Goal: Task Accomplishment & Management: Manage account settings

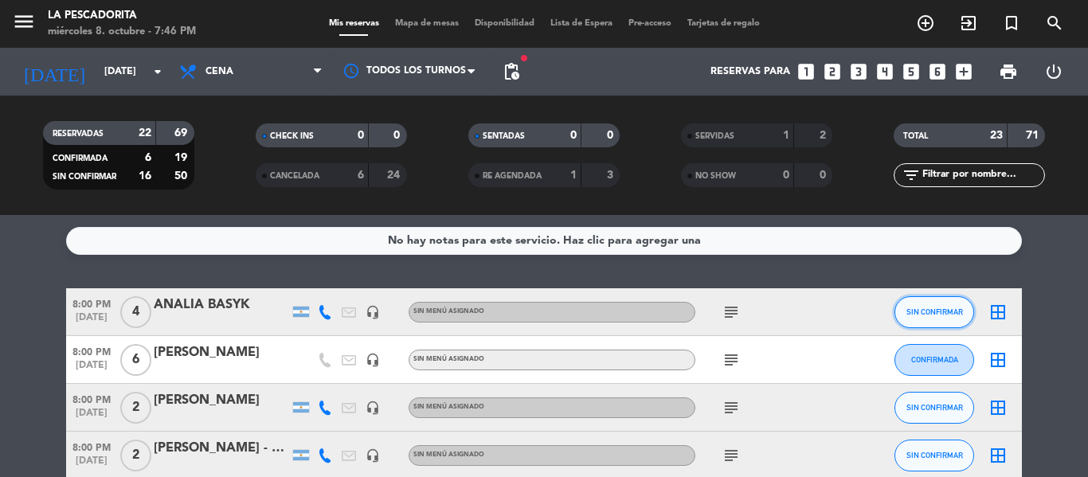
click at [904, 310] on button "SIN CONFIRMAR" at bounding box center [934, 312] width 80 height 32
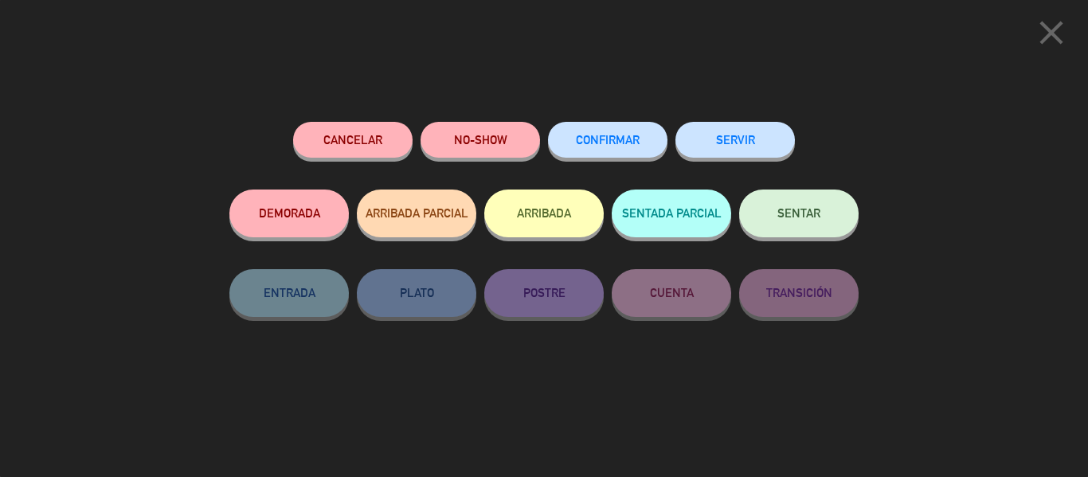
click at [611, 156] on button "CONFIRMAR" at bounding box center [607, 140] width 119 height 36
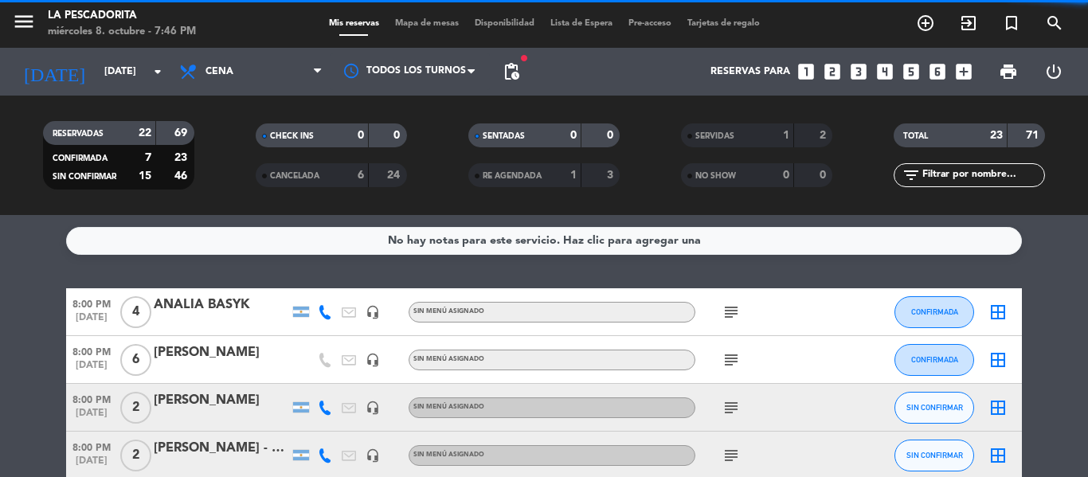
scroll to position [80, 0]
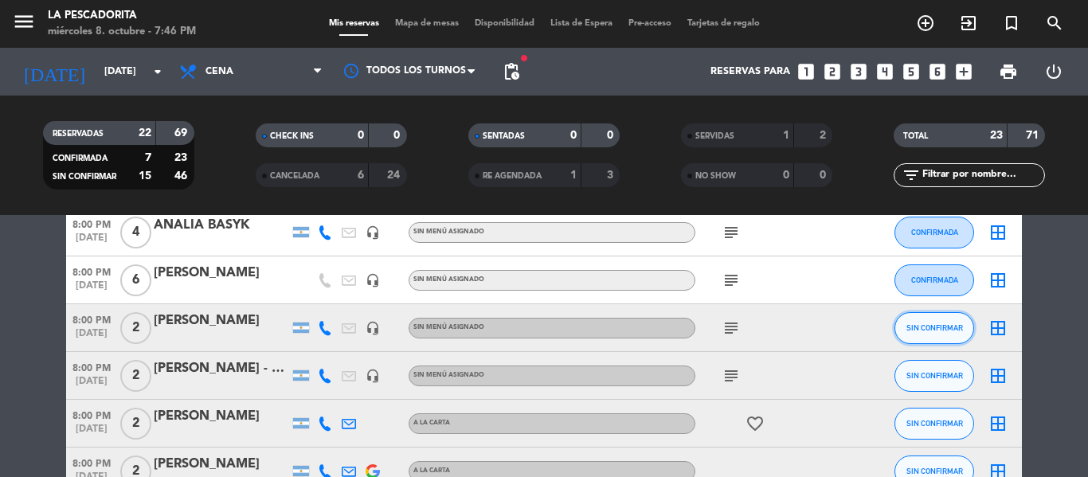
click at [899, 328] on button "SIN CONFIRMAR" at bounding box center [934, 328] width 80 height 32
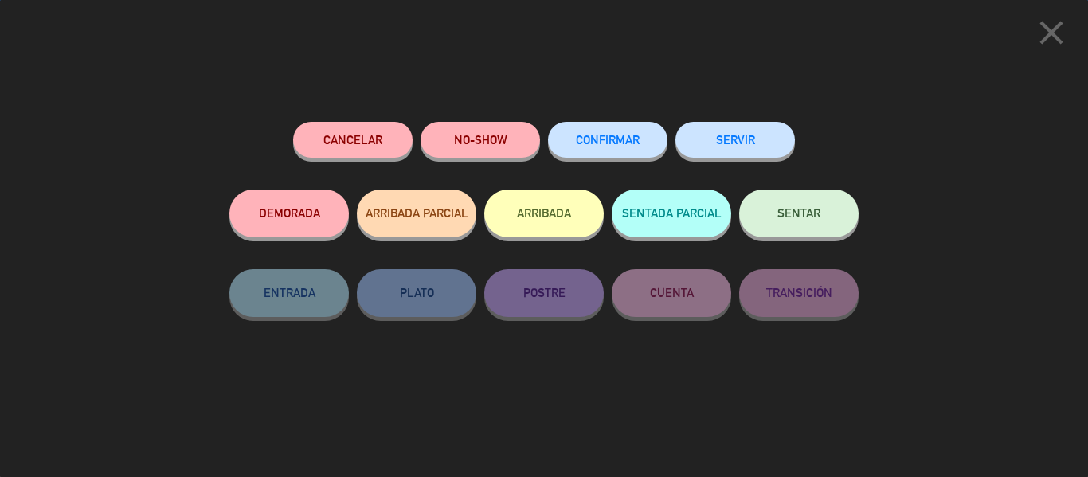
click at [596, 153] on button "CONFIRMAR" at bounding box center [607, 140] width 119 height 36
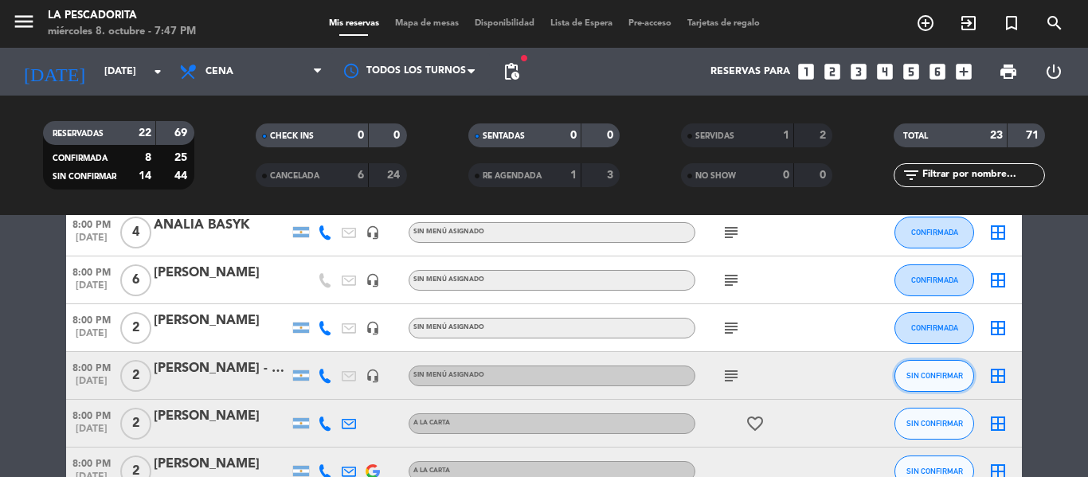
click at [899, 377] on button "SIN CONFIRMAR" at bounding box center [934, 376] width 80 height 32
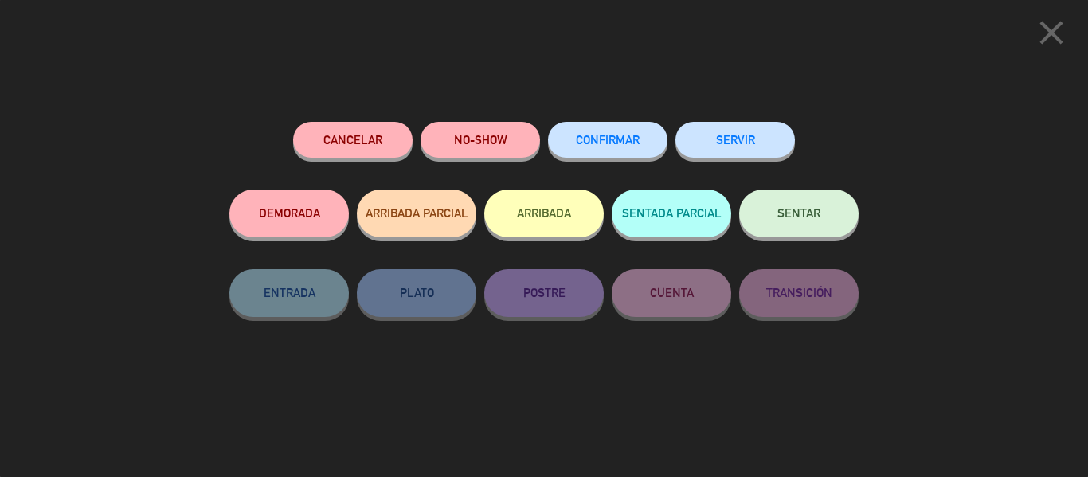
click at [588, 154] on button "CONFIRMAR" at bounding box center [607, 140] width 119 height 36
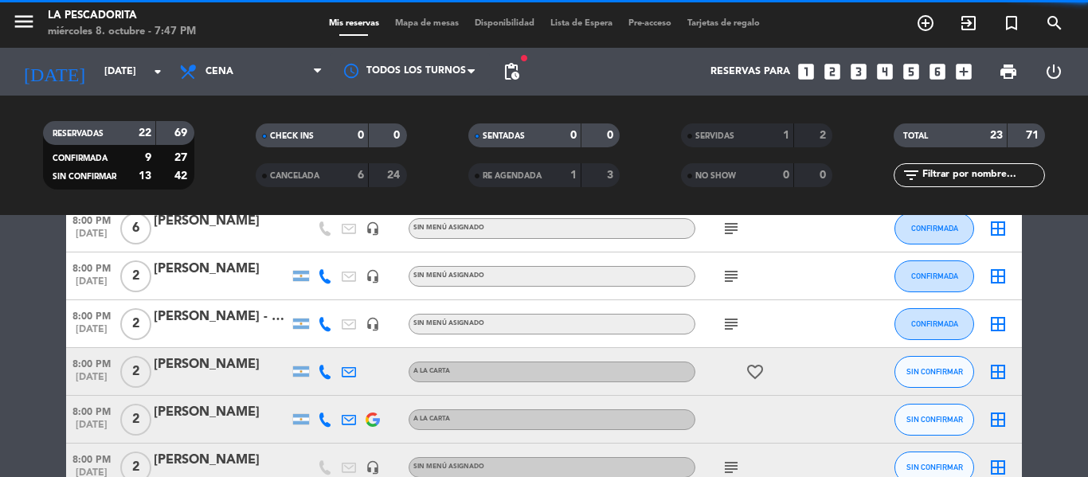
scroll to position [159, 0]
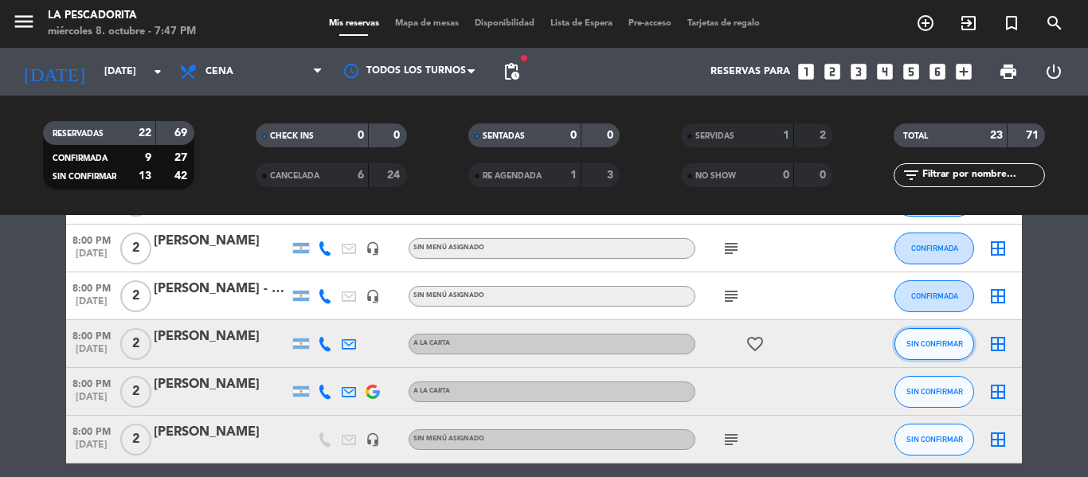
click at [902, 343] on button "SIN CONFIRMAR" at bounding box center [934, 344] width 80 height 32
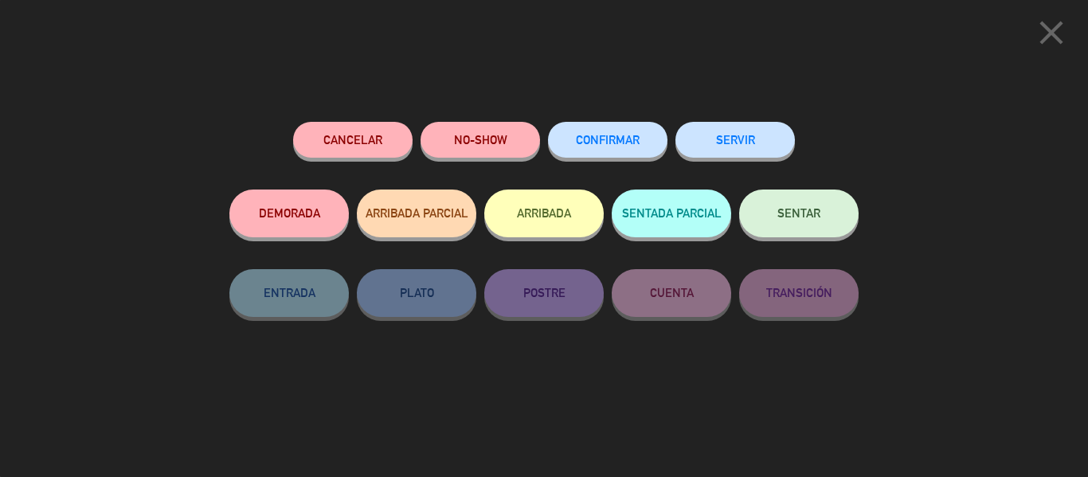
click at [626, 137] on span "CONFIRMAR" at bounding box center [608, 140] width 64 height 14
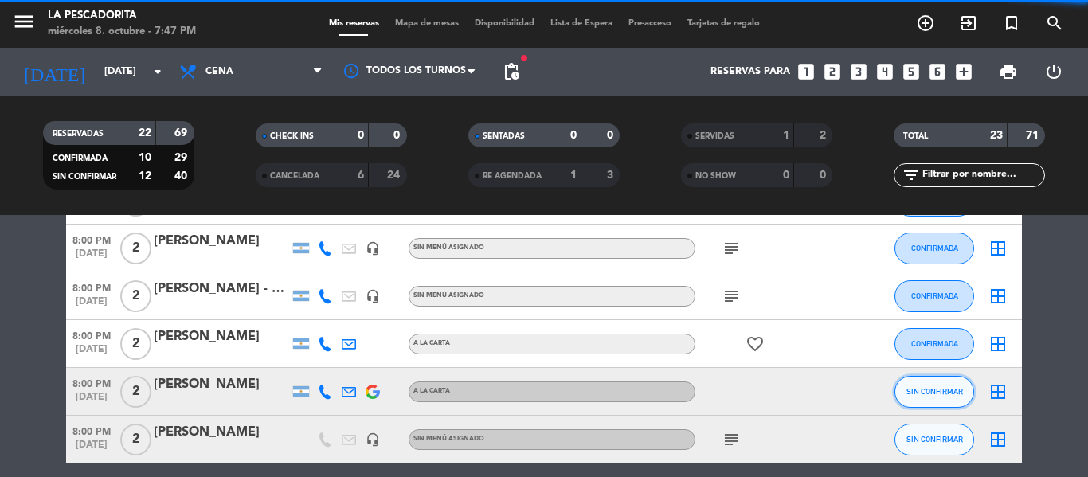
click at [904, 393] on button "SIN CONFIRMAR" at bounding box center [934, 392] width 80 height 32
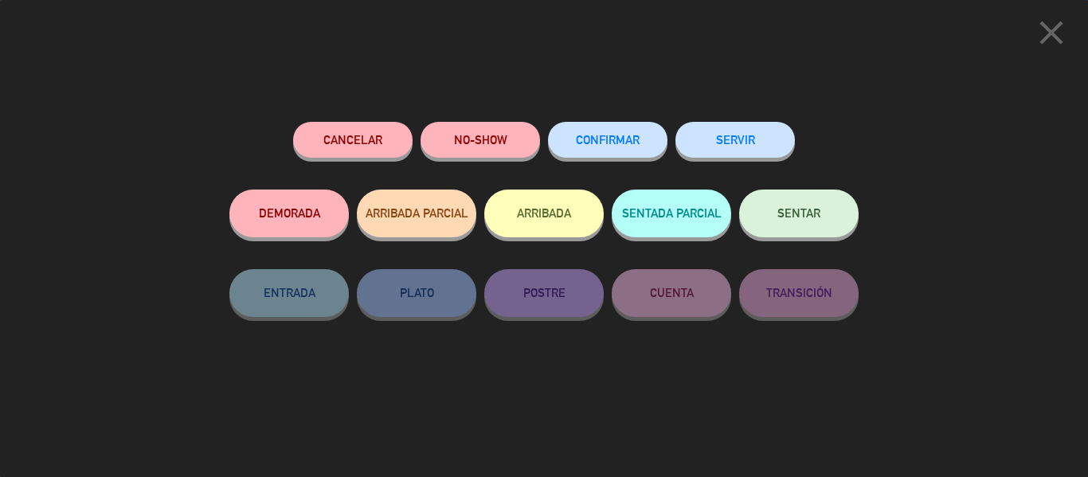
click at [626, 137] on span "CONFIRMAR" at bounding box center [608, 140] width 64 height 14
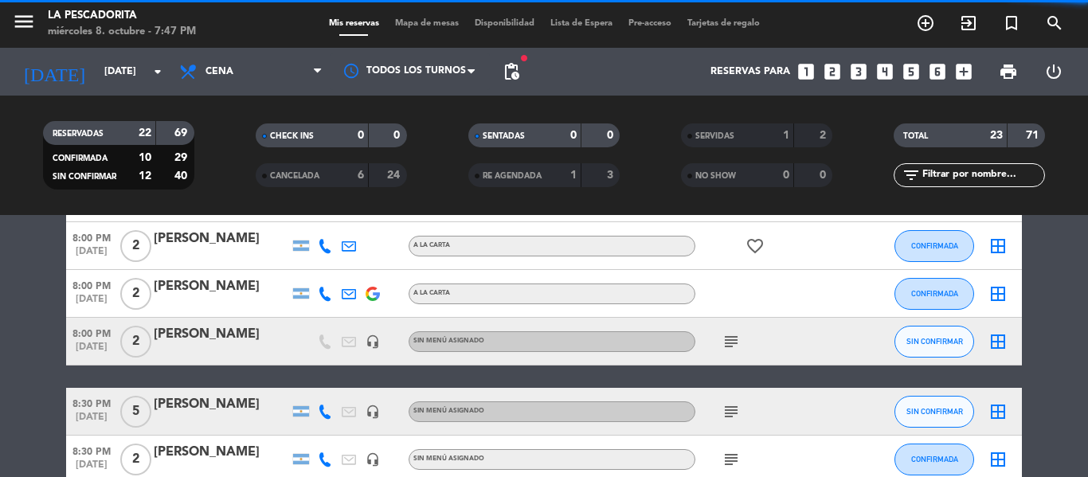
scroll to position [319, 0]
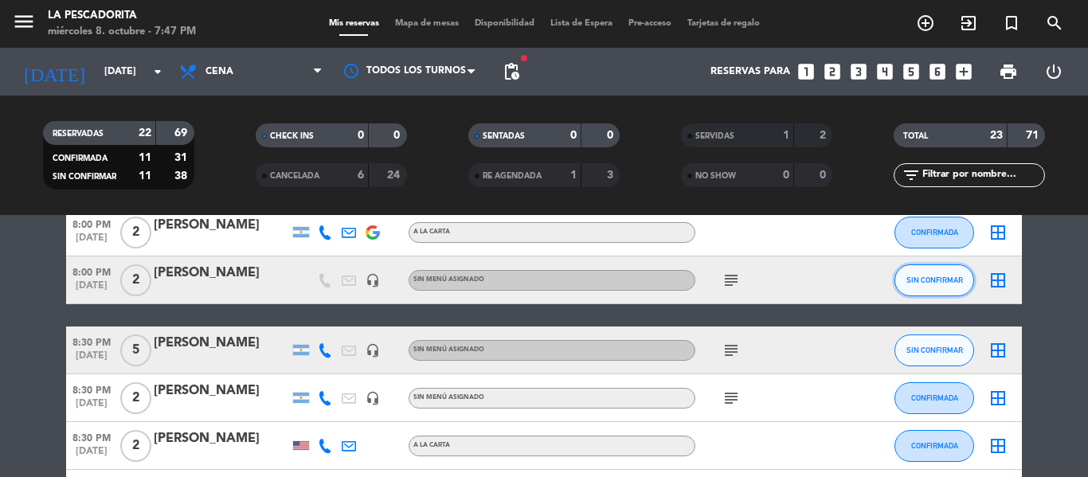
click at [900, 279] on button "SIN CONFIRMAR" at bounding box center [934, 280] width 80 height 32
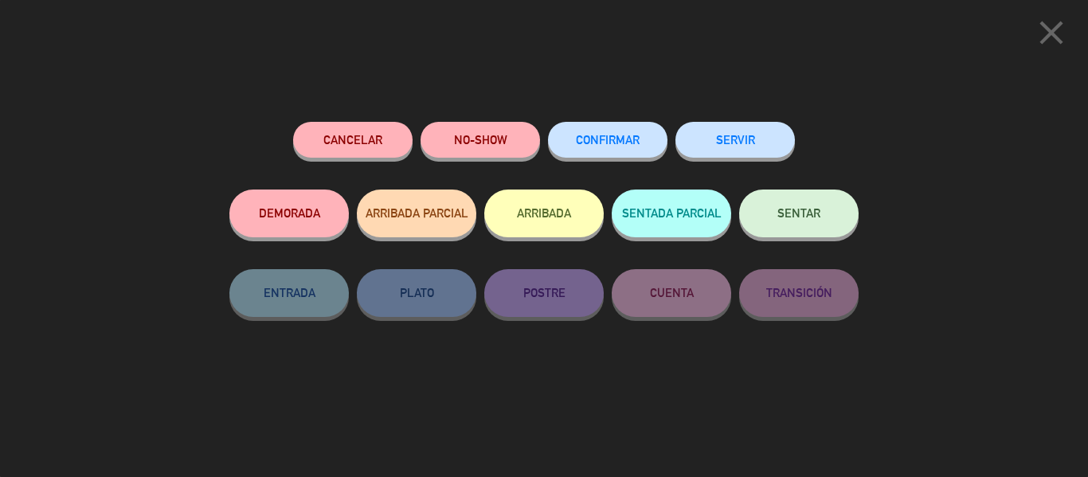
click at [590, 148] on button "CONFIRMAR" at bounding box center [607, 140] width 119 height 36
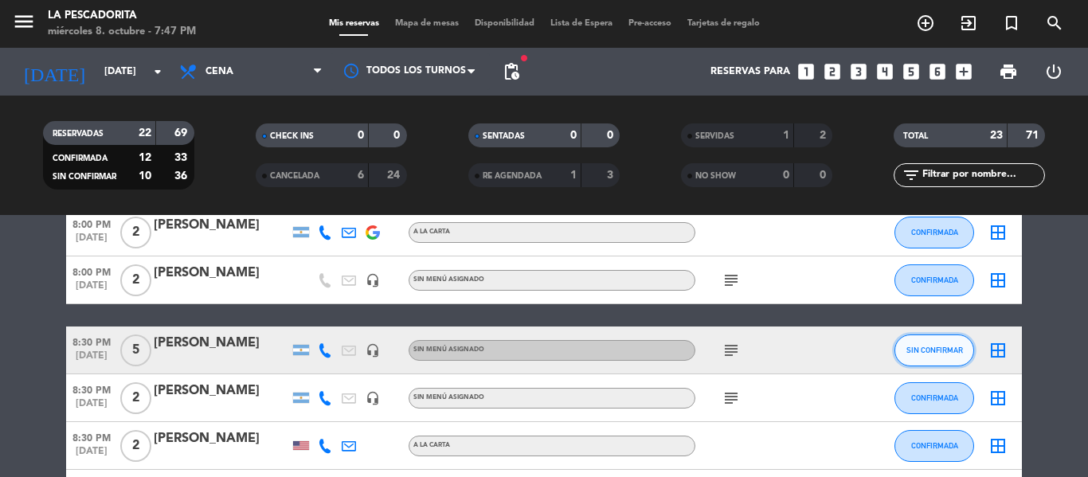
click at [902, 348] on button "SIN CONFIRMAR" at bounding box center [934, 351] width 80 height 32
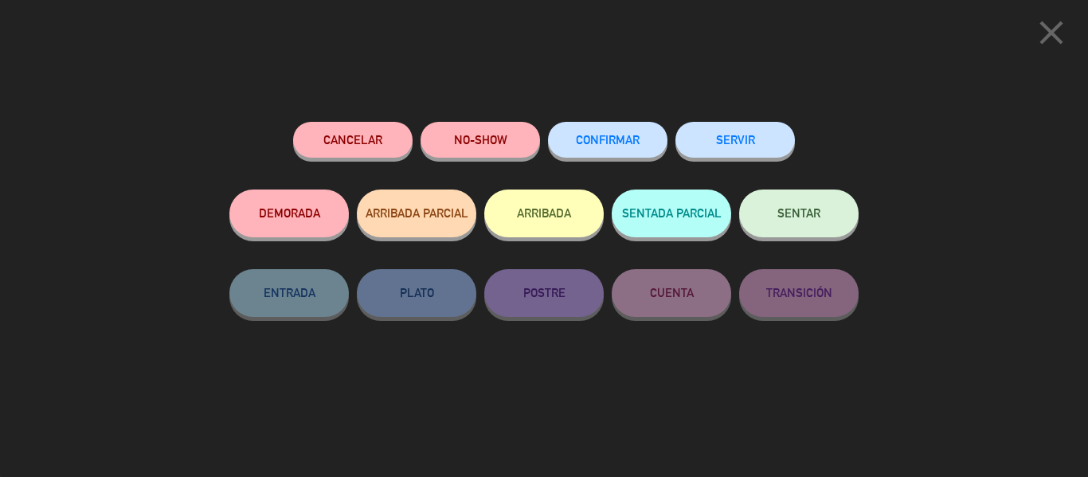
click at [615, 127] on button "CONFIRMAR" at bounding box center [607, 140] width 119 height 36
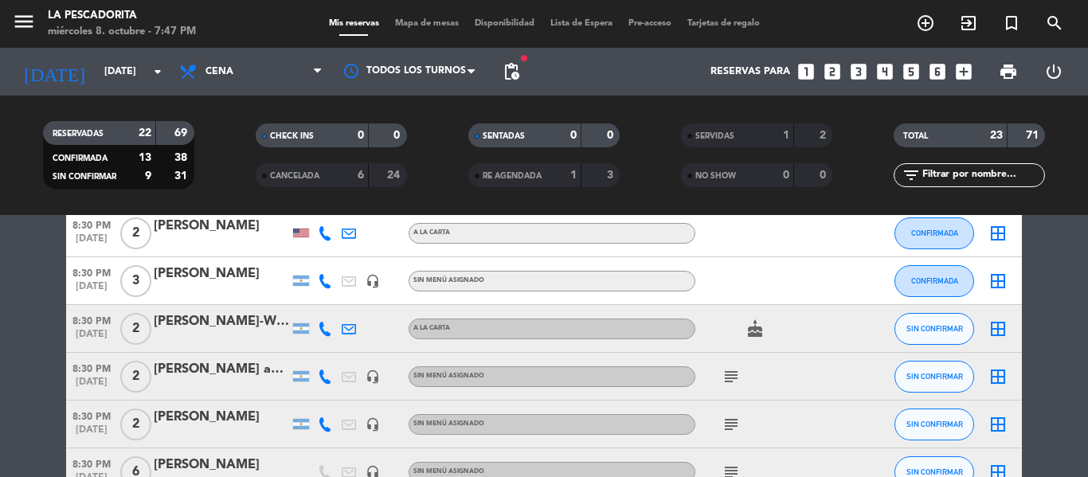
scroll to position [558, 0]
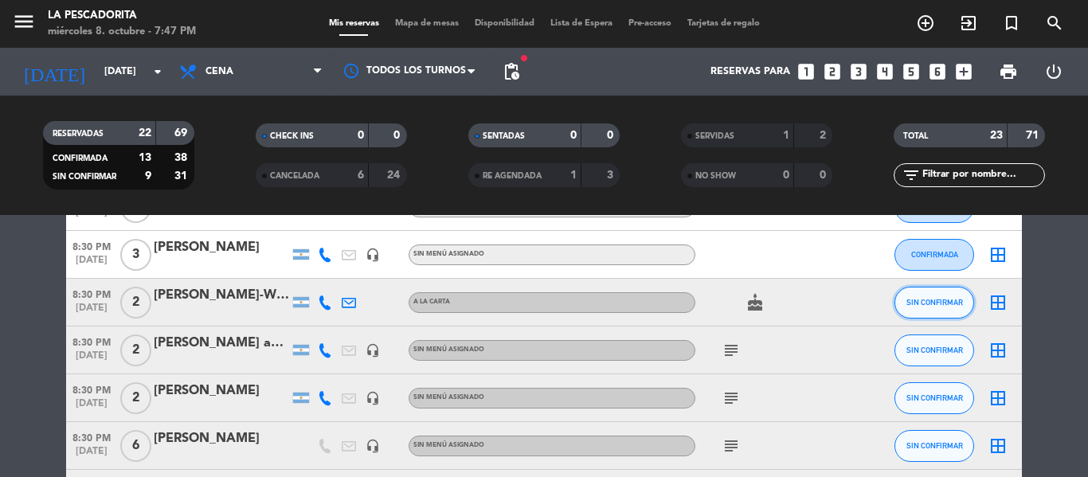
click at [897, 292] on button "SIN CONFIRMAR" at bounding box center [934, 303] width 80 height 32
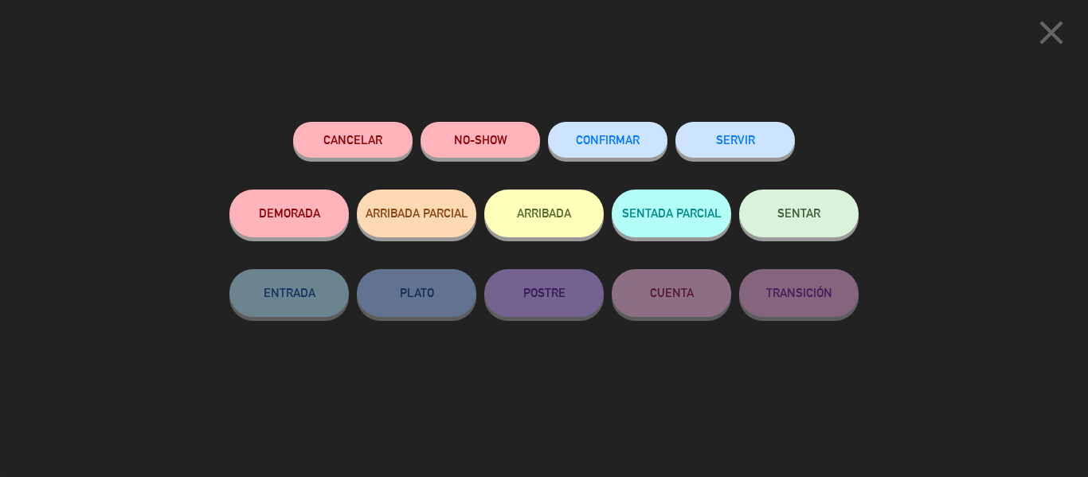
click at [622, 131] on button "CONFIRMAR" at bounding box center [607, 140] width 119 height 36
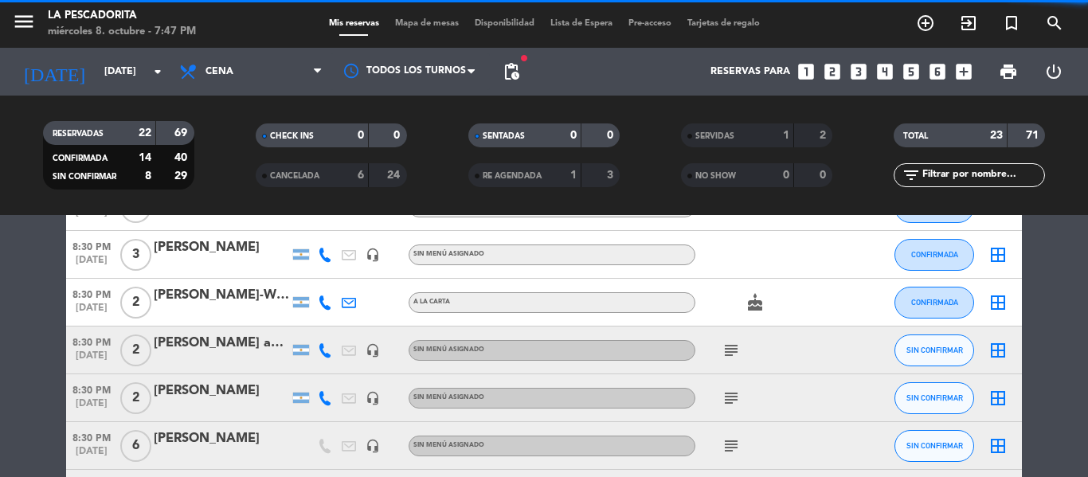
click at [907, 354] on button "SIN CONFIRMAR" at bounding box center [934, 351] width 80 height 32
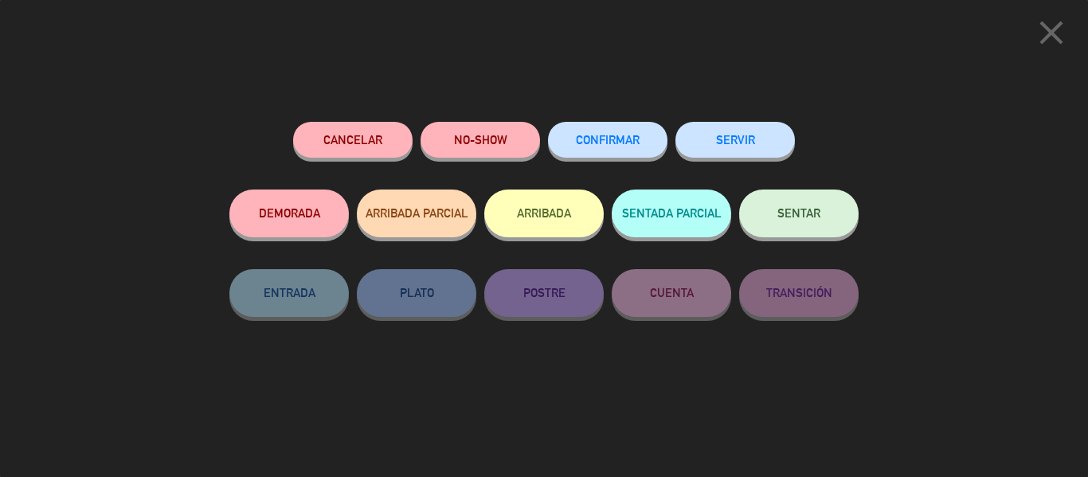
click at [611, 149] on button "CONFIRMAR" at bounding box center [607, 140] width 119 height 36
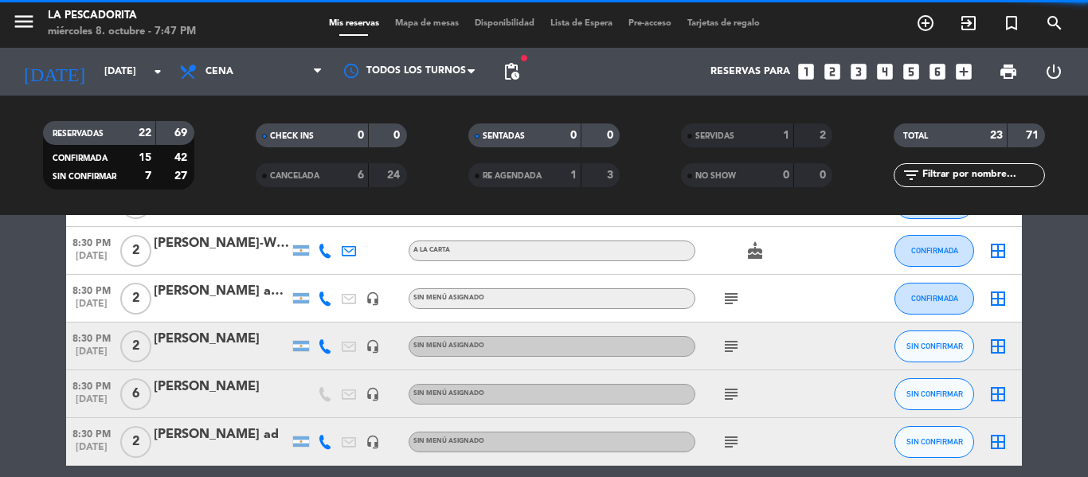
scroll to position [637, 0]
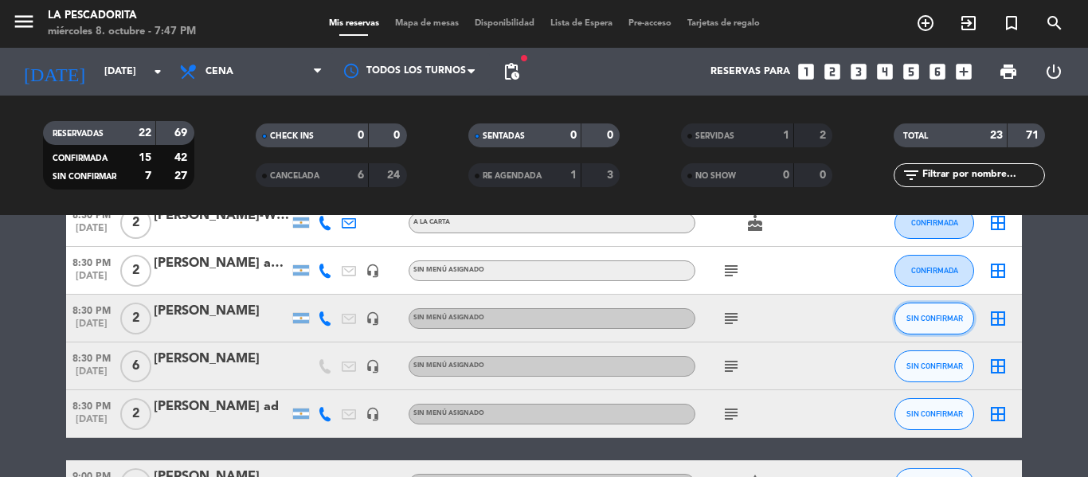
click at [900, 315] on button "SIN CONFIRMAR" at bounding box center [934, 319] width 80 height 32
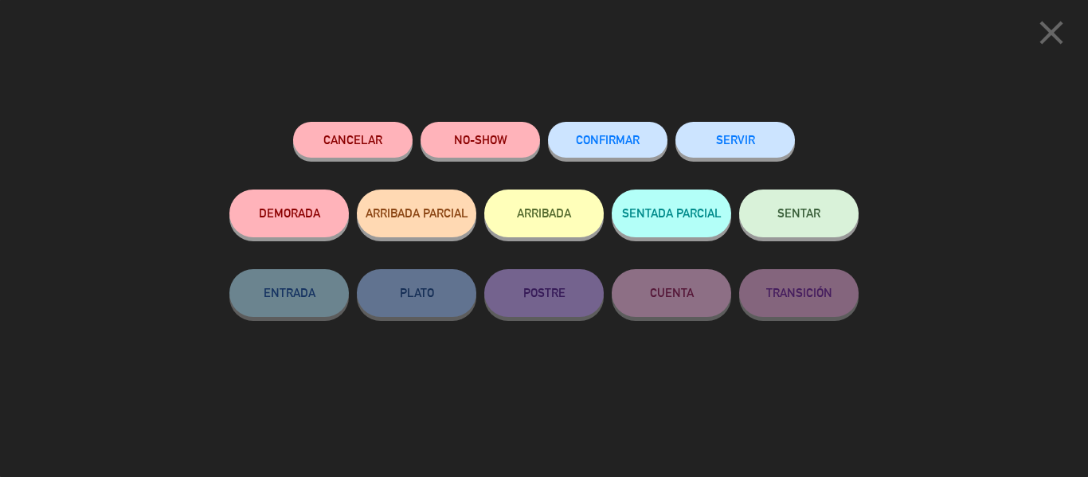
click at [605, 148] on button "CONFIRMAR" at bounding box center [607, 140] width 119 height 36
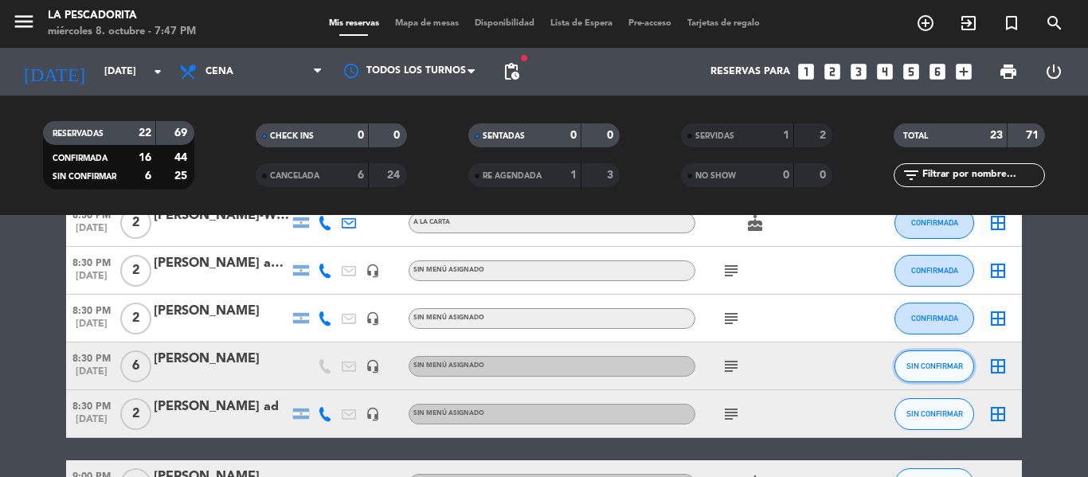
click at [903, 363] on button "SIN CONFIRMAR" at bounding box center [934, 366] width 80 height 32
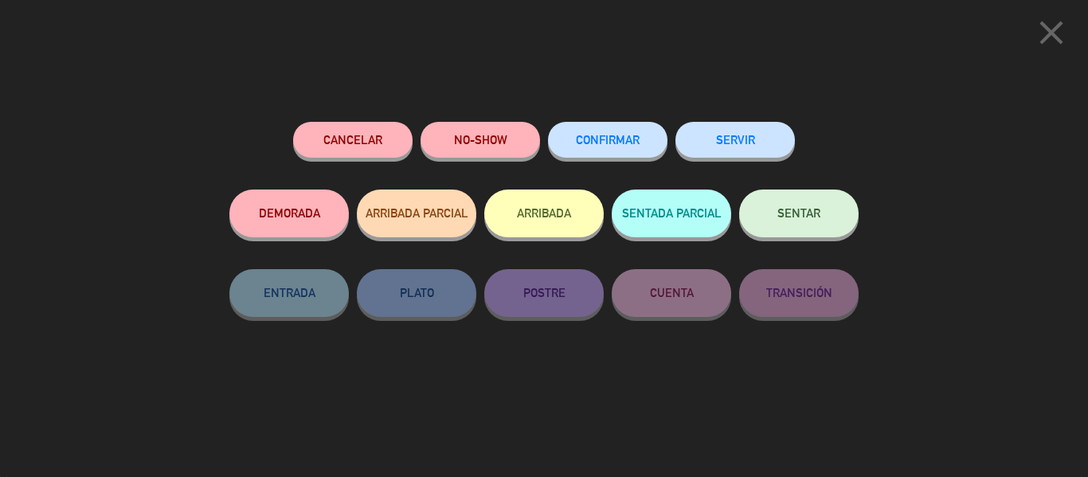
click at [581, 153] on button "CONFIRMAR" at bounding box center [607, 140] width 119 height 36
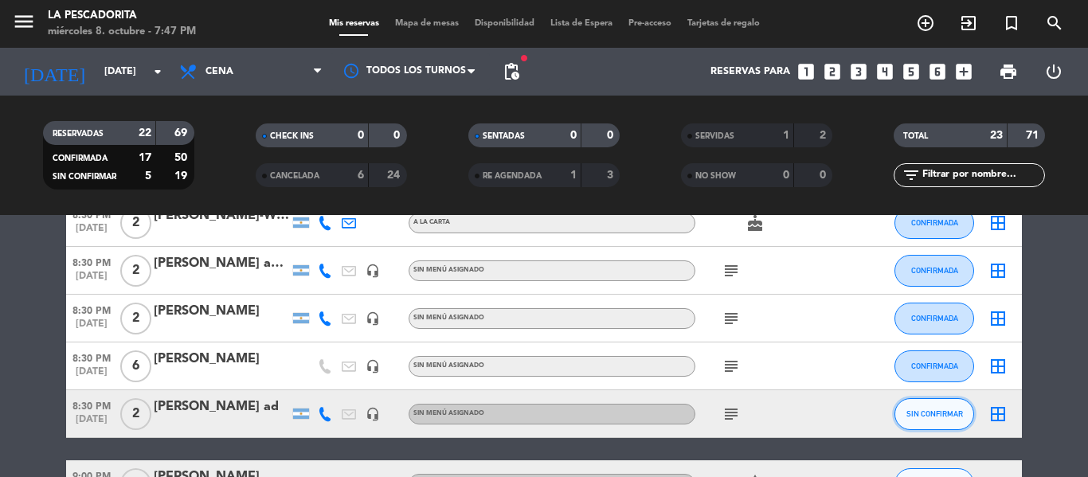
click at [909, 409] on span "SIN CONFIRMAR" at bounding box center [934, 413] width 57 height 9
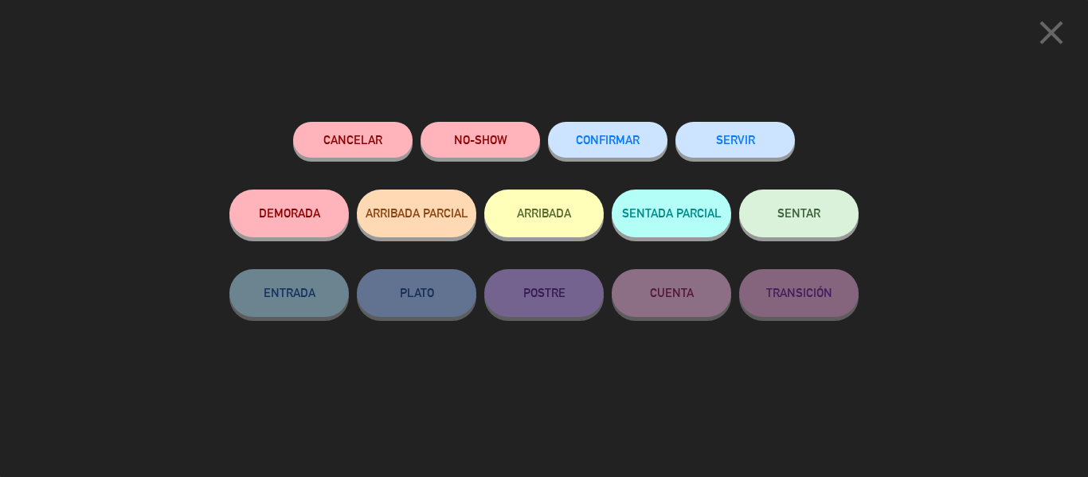
click at [1036, 21] on icon "close" at bounding box center [1051, 33] width 40 height 40
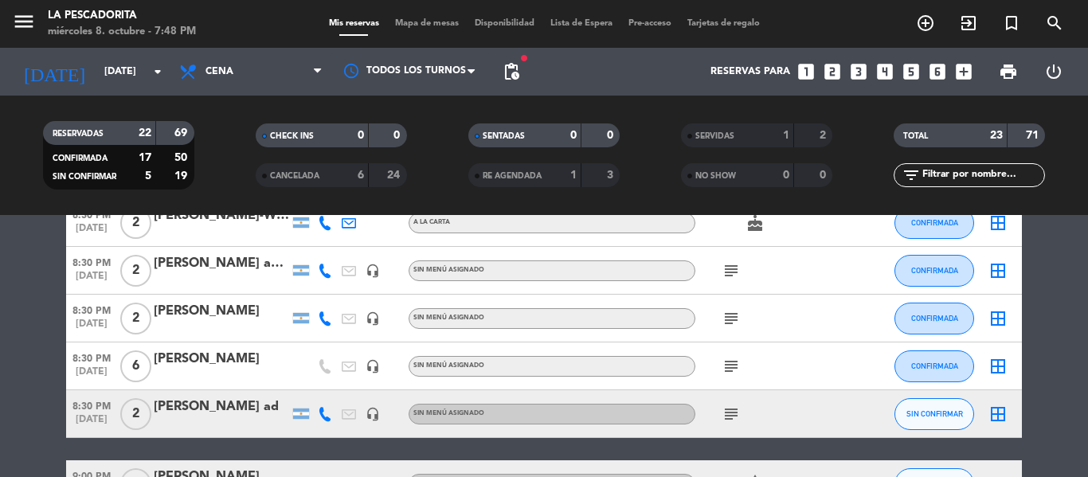
click at [221, 410] on div "[PERSON_NAME] ad" at bounding box center [221, 407] width 135 height 21
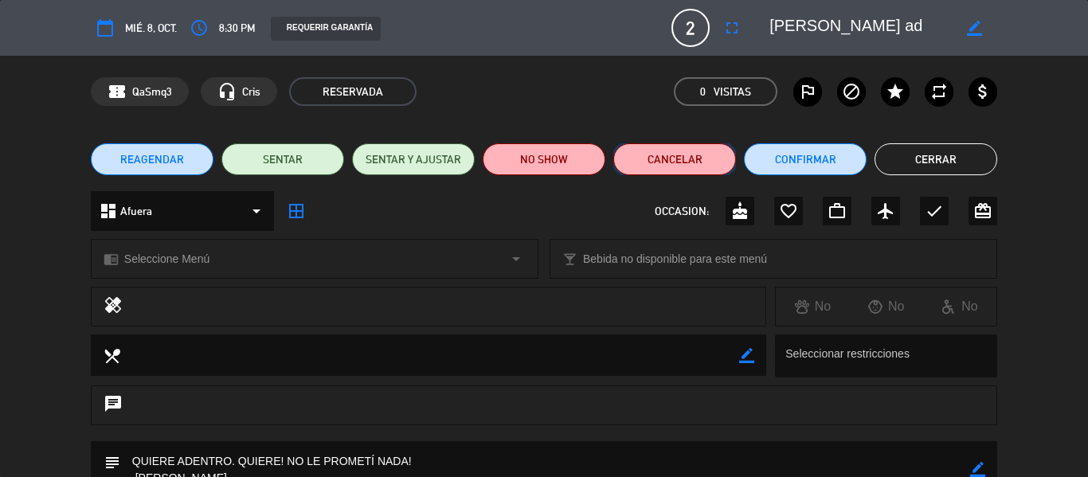
click at [695, 162] on button "Cancelar" at bounding box center [674, 159] width 123 height 32
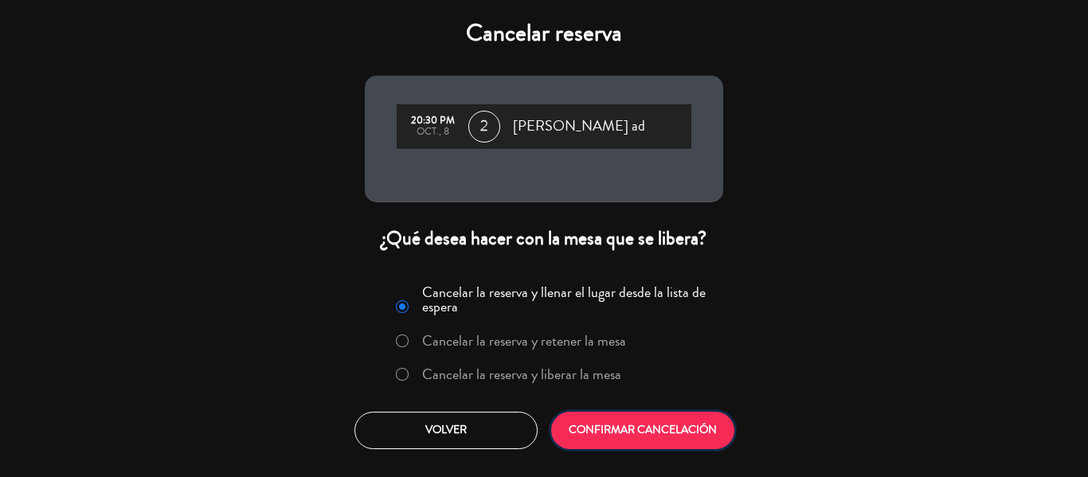
click at [611, 448] on button "CONFIRMAR CANCELACIÓN" at bounding box center [642, 430] width 183 height 37
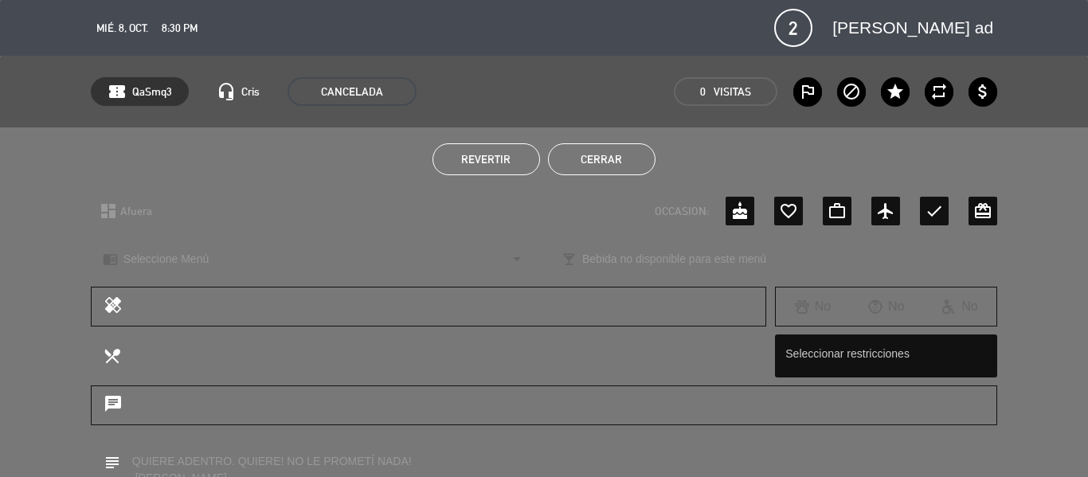
click at [589, 158] on button "Cerrar" at bounding box center [602, 159] width 108 height 32
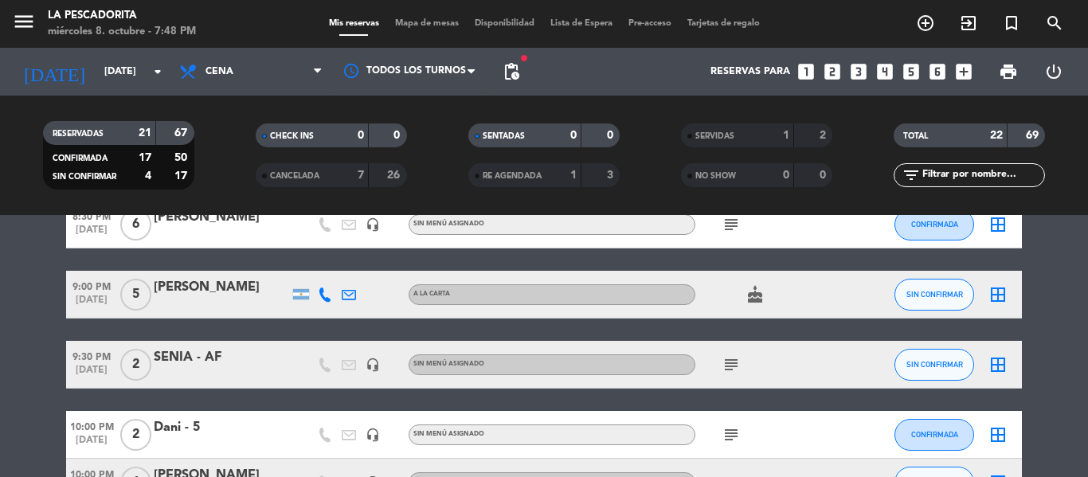
scroll to position [796, 0]
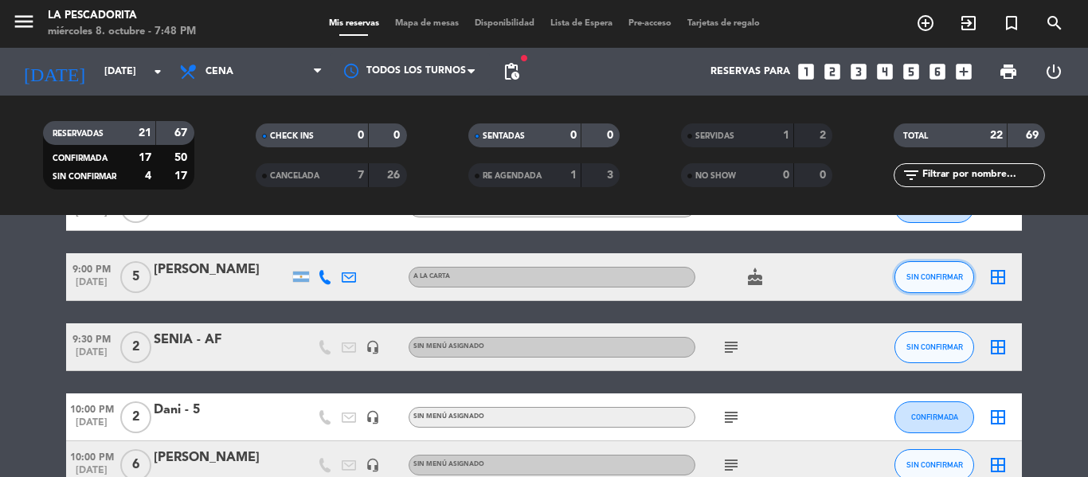
click at [900, 276] on button "SIN CONFIRMAR" at bounding box center [934, 277] width 80 height 32
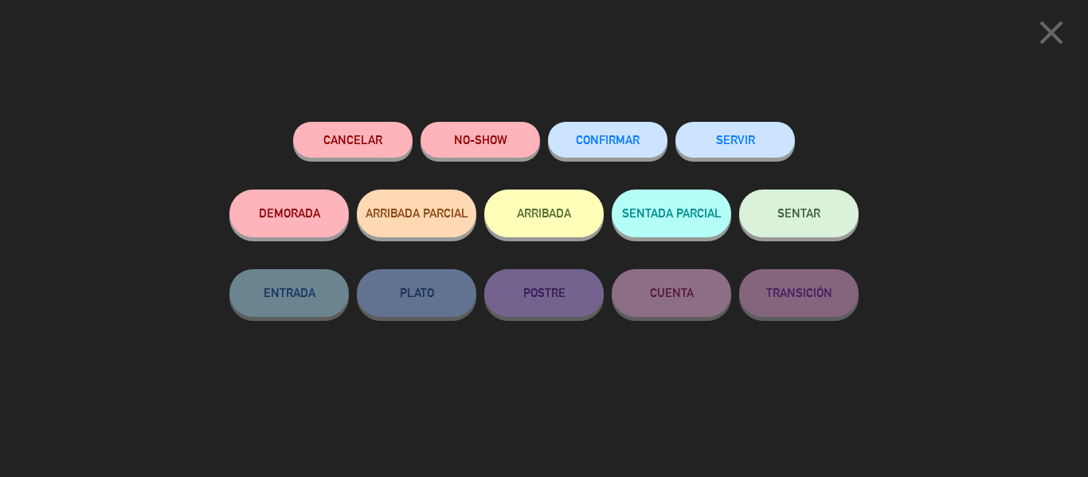
click at [634, 137] on span "CONFIRMAR" at bounding box center [608, 140] width 64 height 14
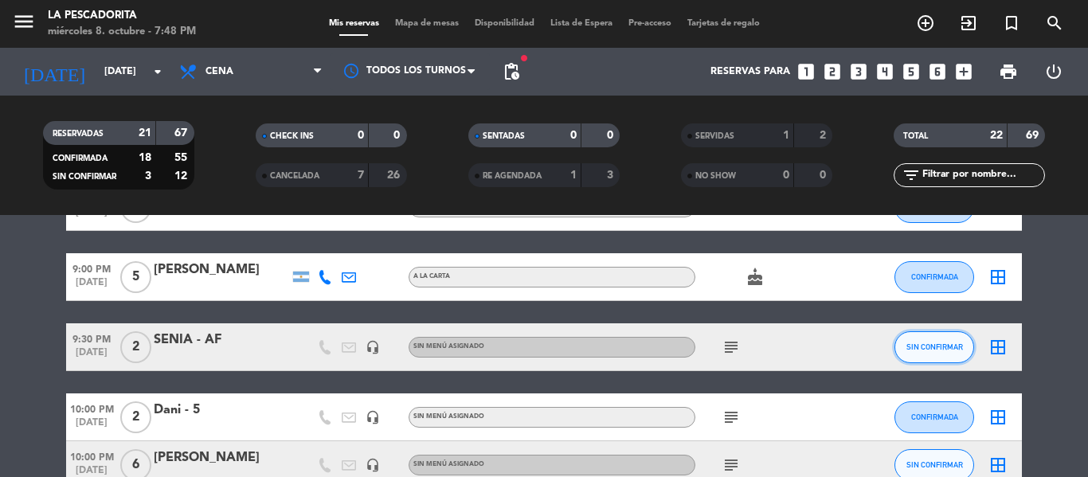
click at [901, 341] on button "SIN CONFIRMAR" at bounding box center [934, 347] width 80 height 32
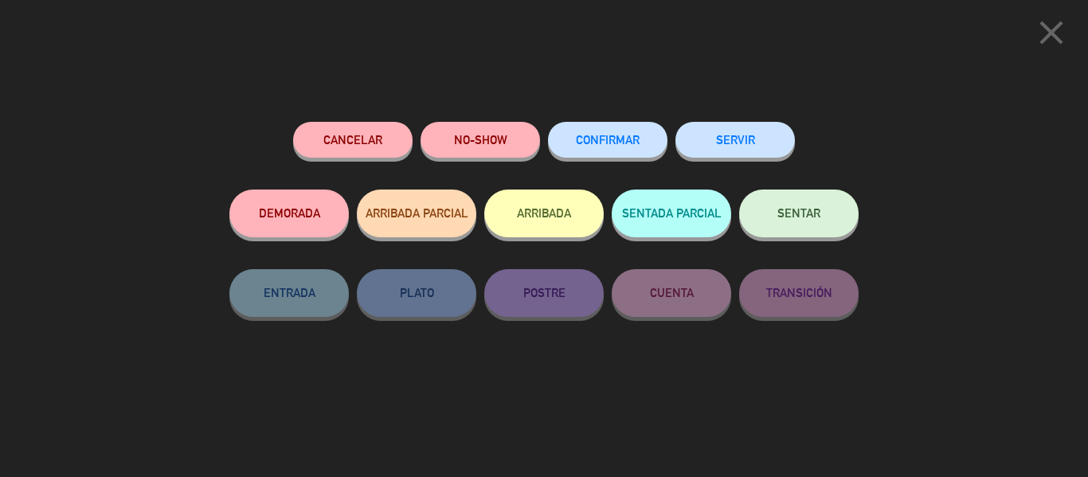
click at [614, 140] on span "CONFIRMAR" at bounding box center [608, 140] width 64 height 14
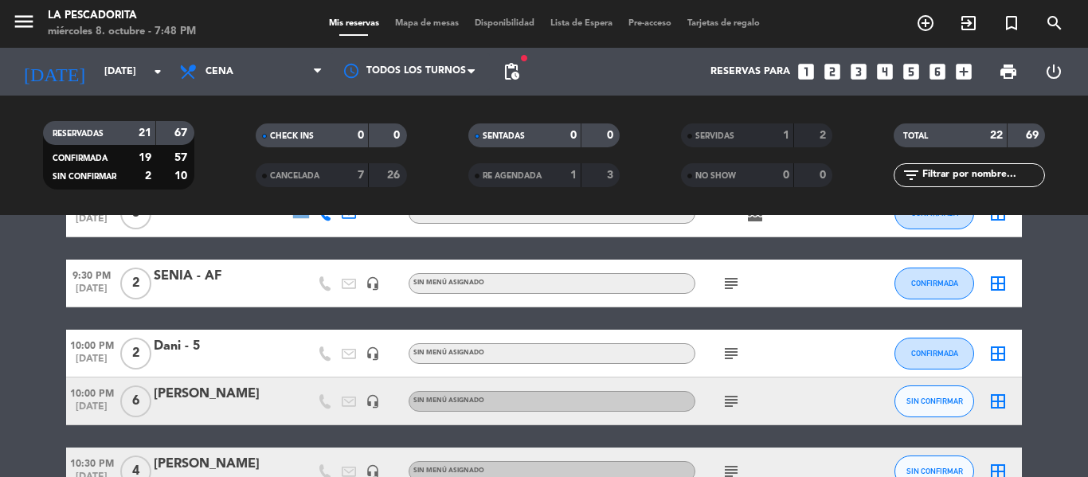
scroll to position [876, 0]
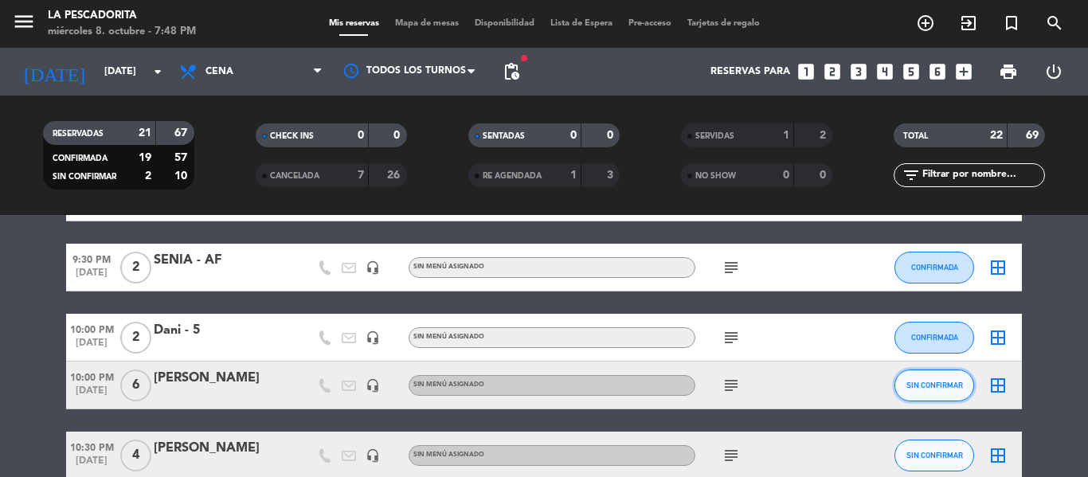
click at [902, 386] on button "SIN CONFIRMAR" at bounding box center [934, 386] width 80 height 32
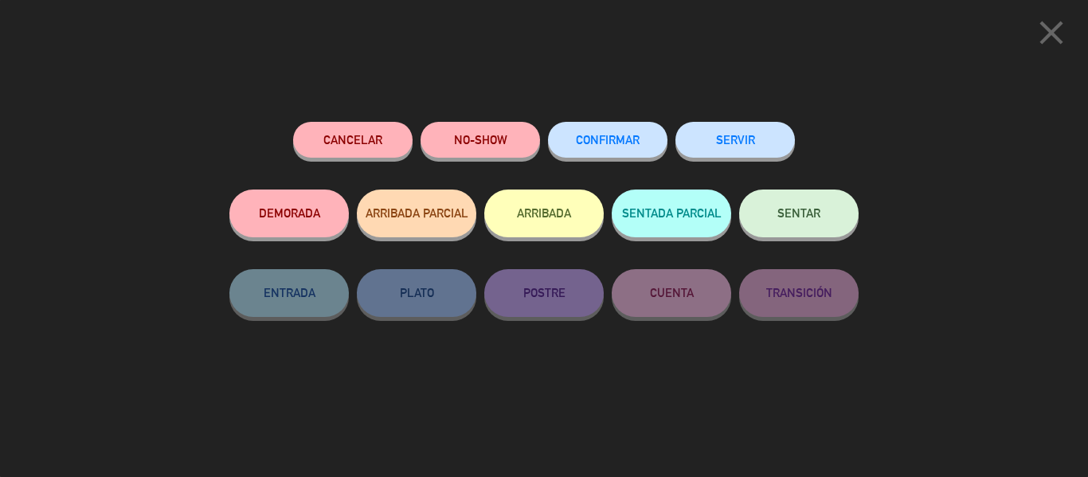
click at [601, 144] on span "CONFIRMAR" at bounding box center [608, 140] width 64 height 14
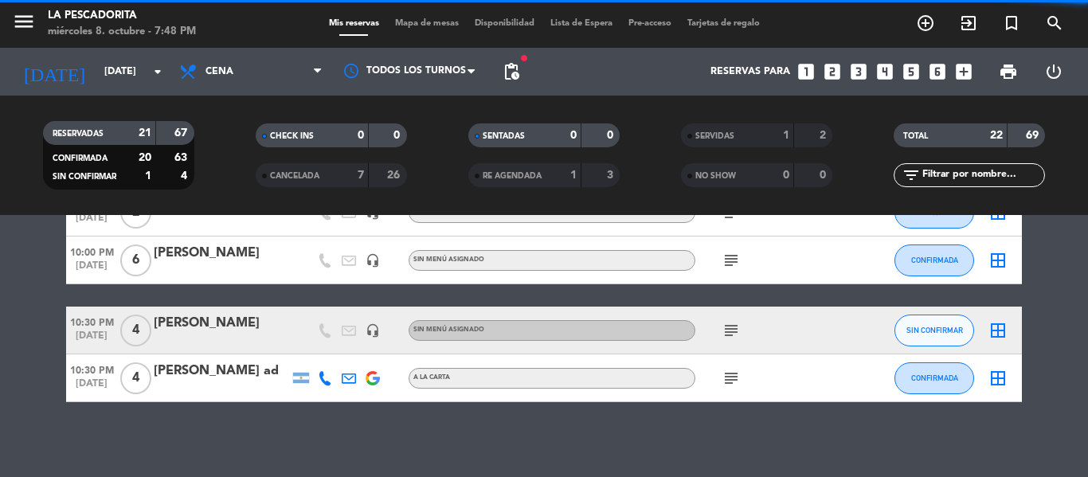
scroll to position [1006, 0]
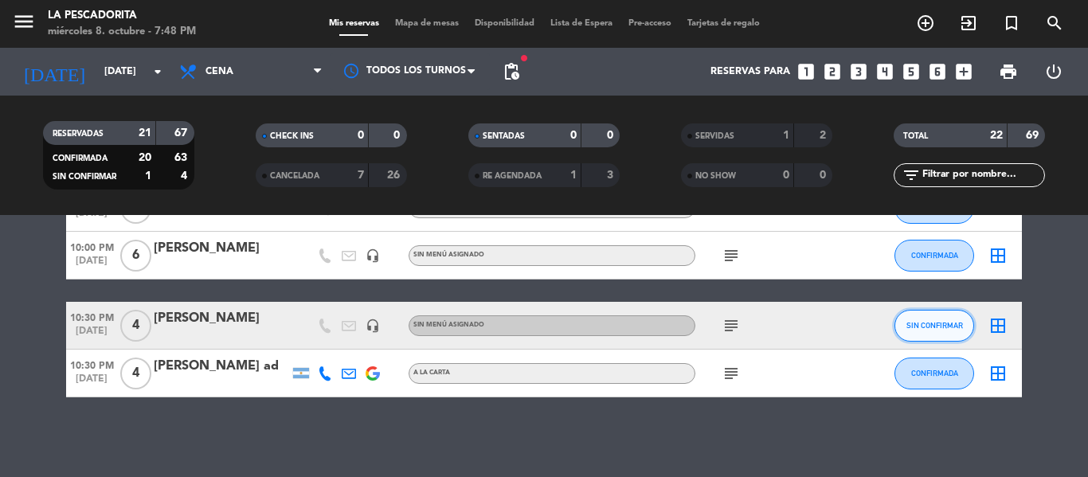
click at [906, 326] on button "SIN CONFIRMAR" at bounding box center [934, 326] width 80 height 32
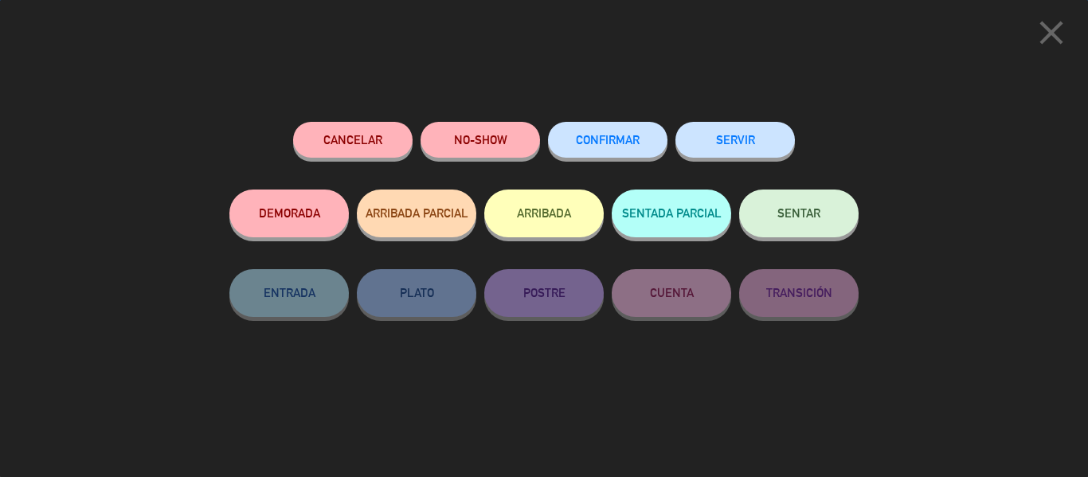
click at [612, 134] on button "CONFIRMAR" at bounding box center [607, 140] width 119 height 36
